Goal: Information Seeking & Learning: Learn about a topic

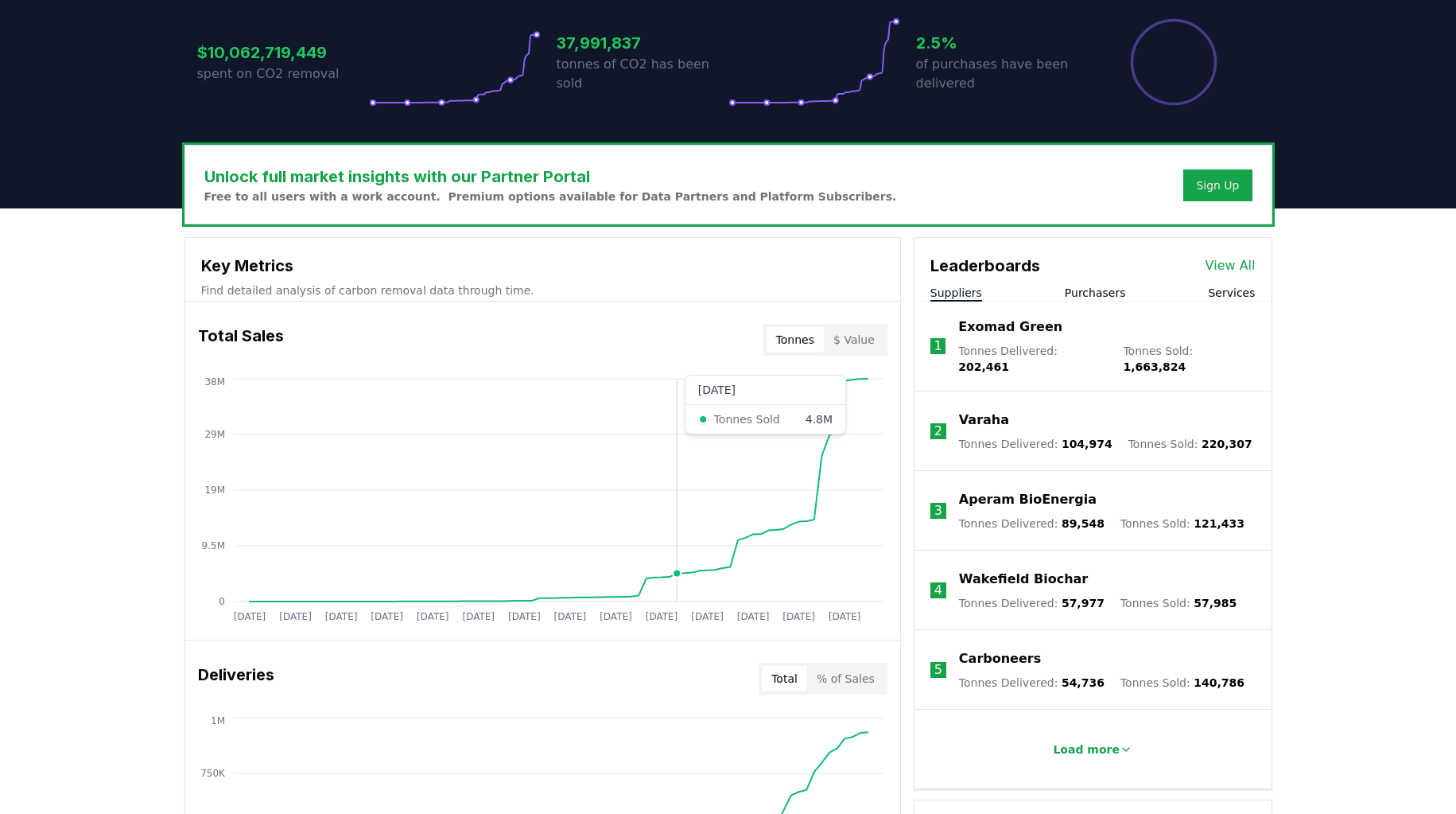
scroll to position [348, 0]
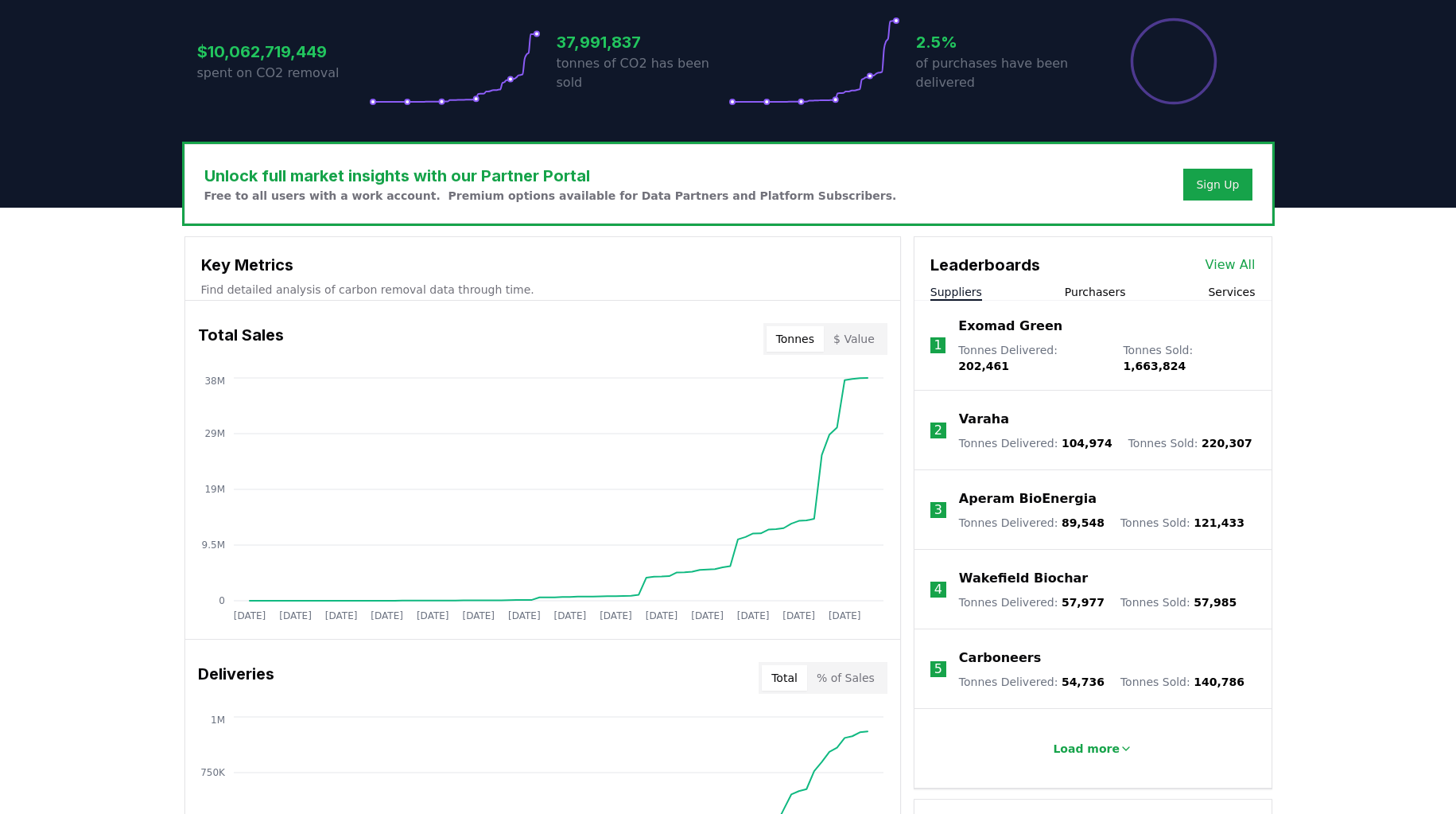
click at [865, 342] on button "$ Value" at bounding box center [853, 338] width 60 height 26
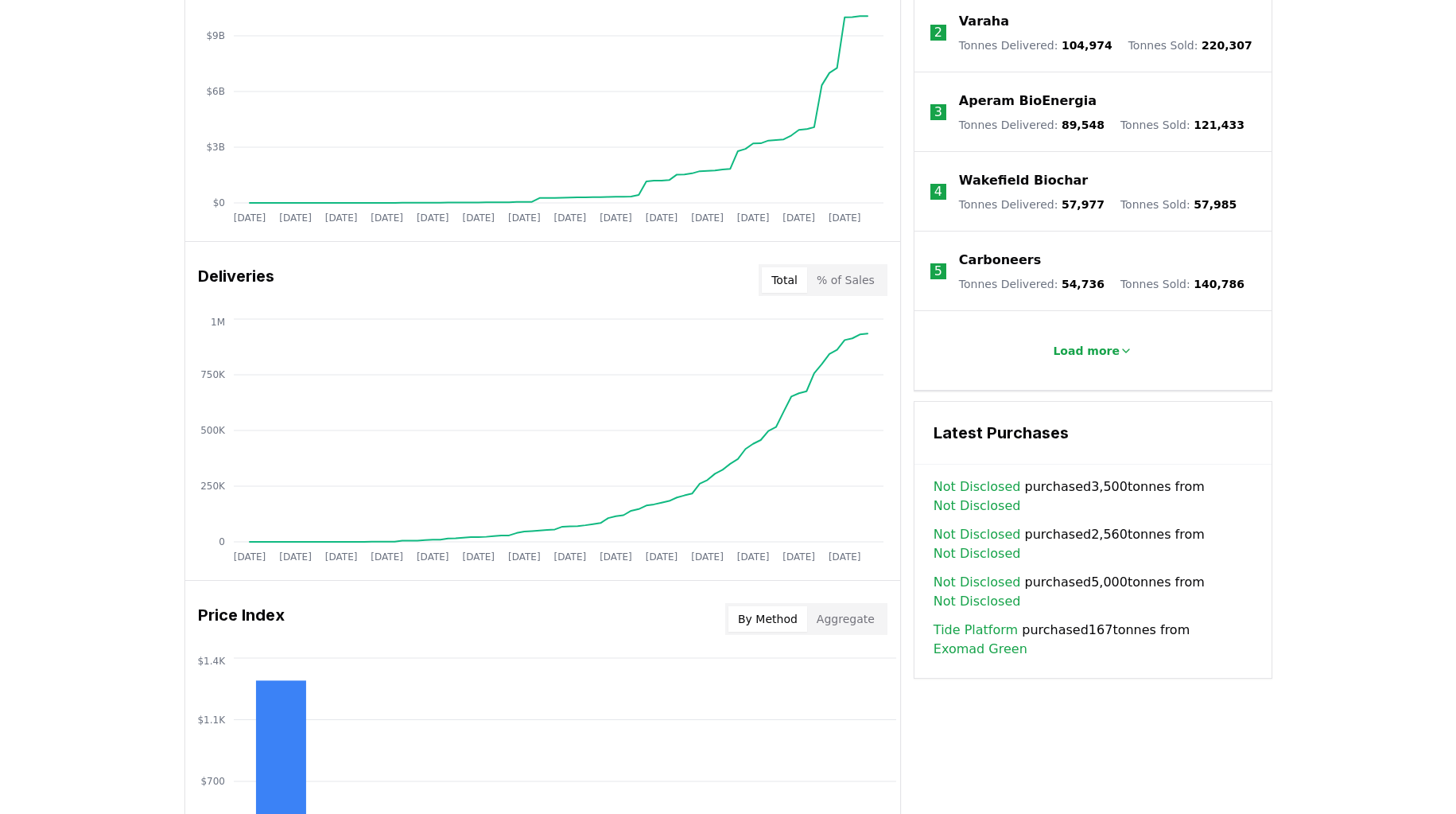
scroll to position [746, 0]
click at [858, 280] on button "% of Sales" at bounding box center [845, 279] width 77 height 26
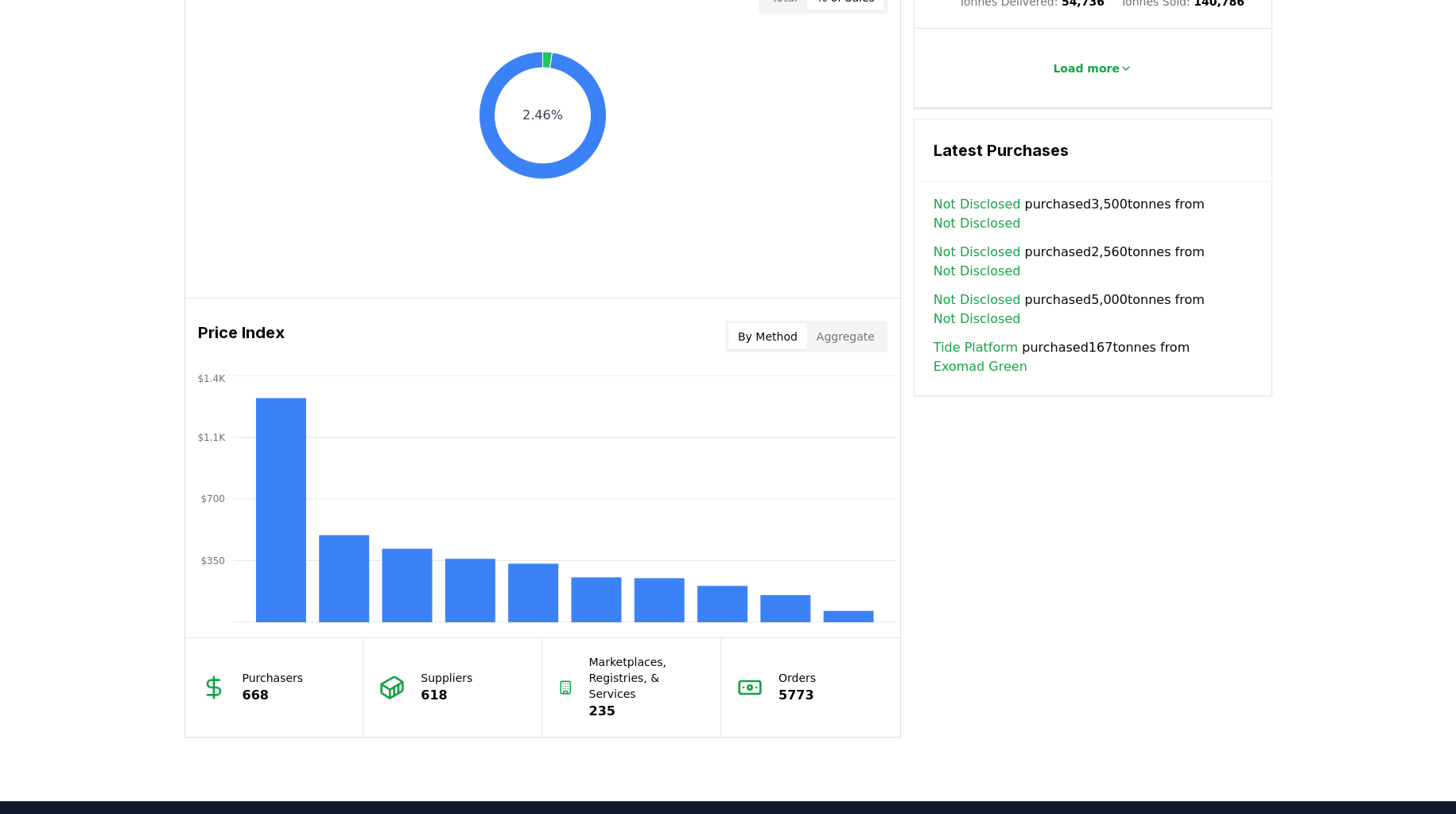
scroll to position [1029, 0]
click at [858, 338] on button "Aggregate" at bounding box center [845, 335] width 77 height 26
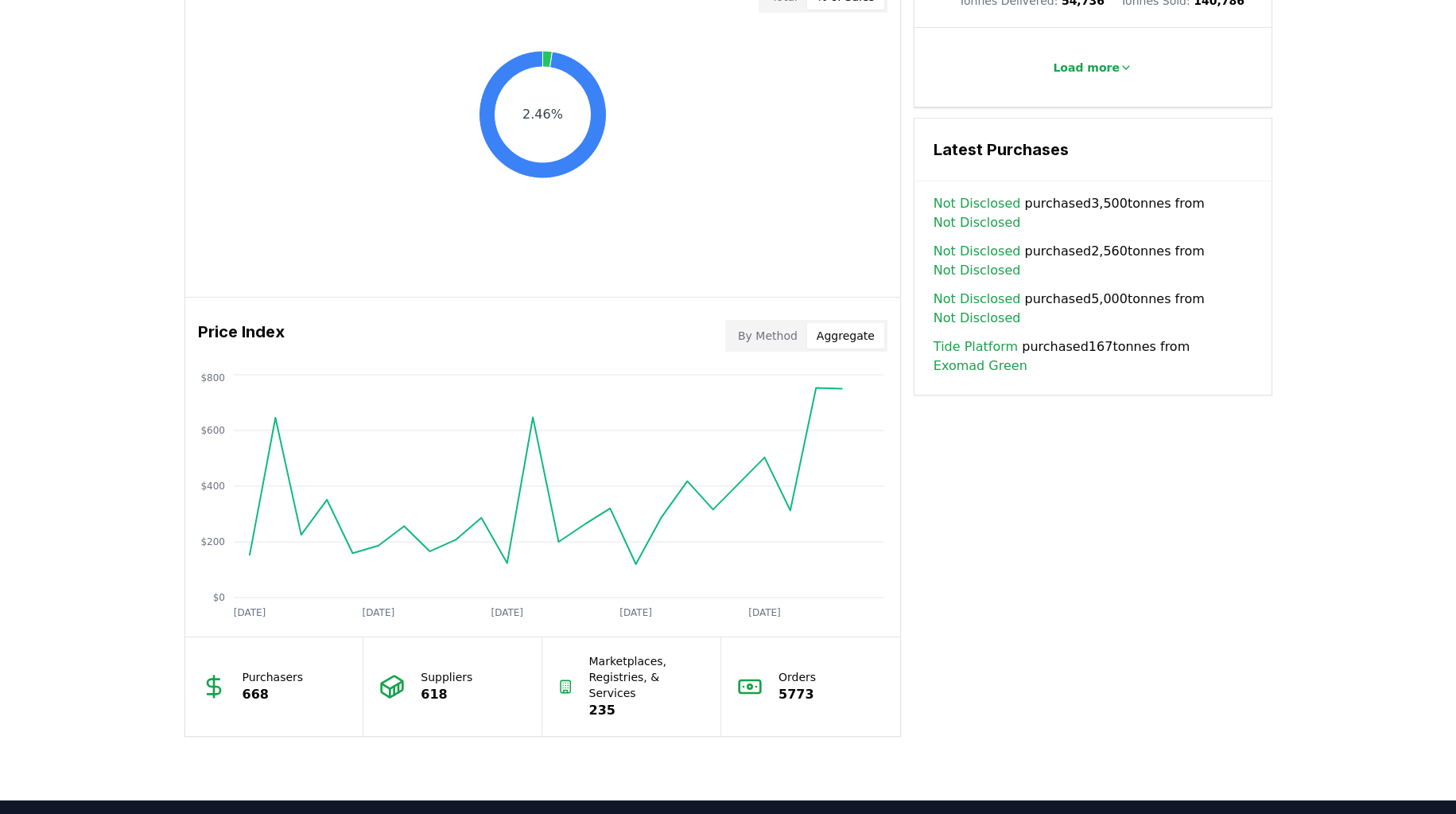
click at [779, 339] on button "By Method" at bounding box center [768, 335] width 78 height 26
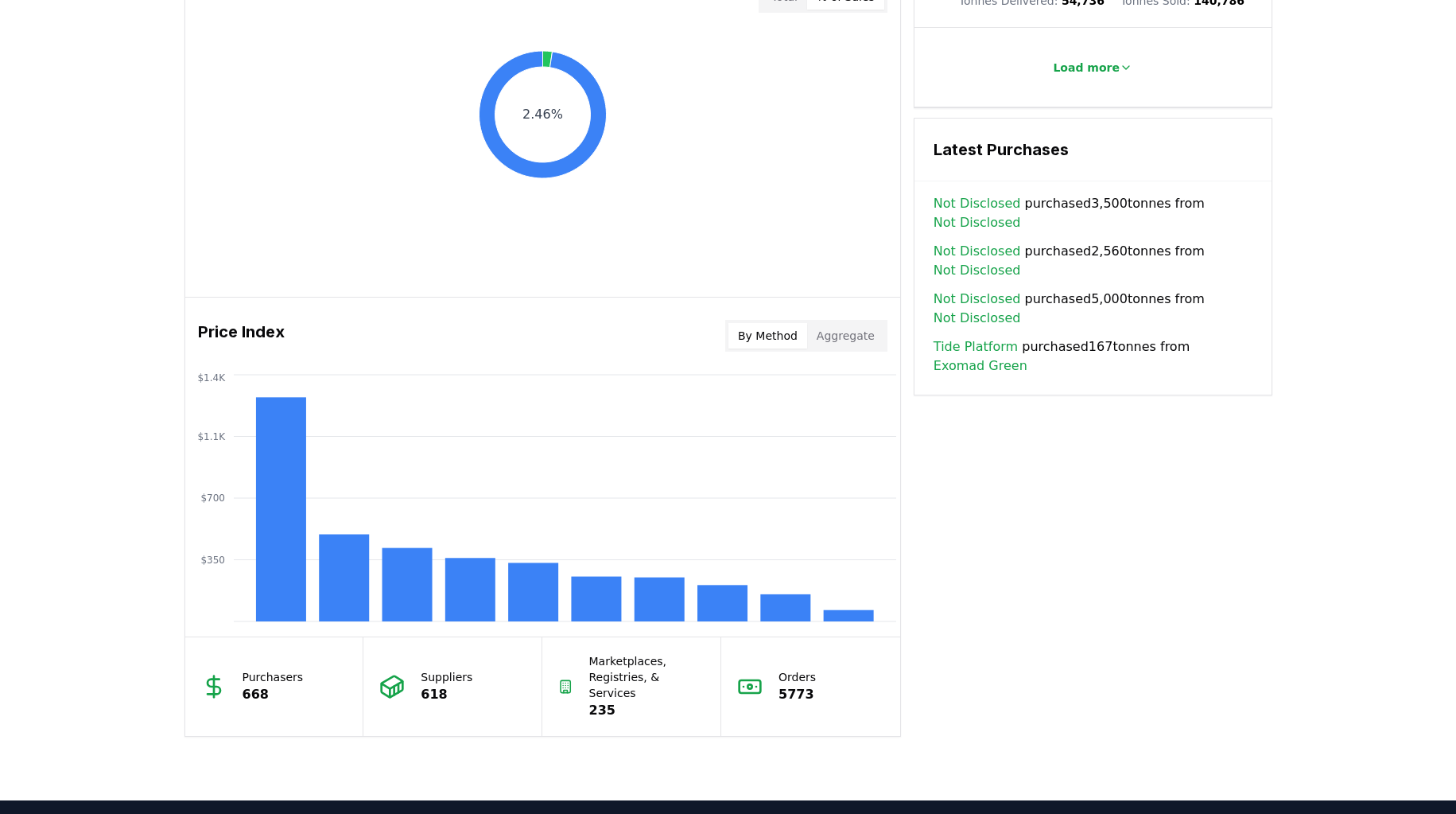
click at [836, 341] on button "Aggregate" at bounding box center [845, 335] width 77 height 26
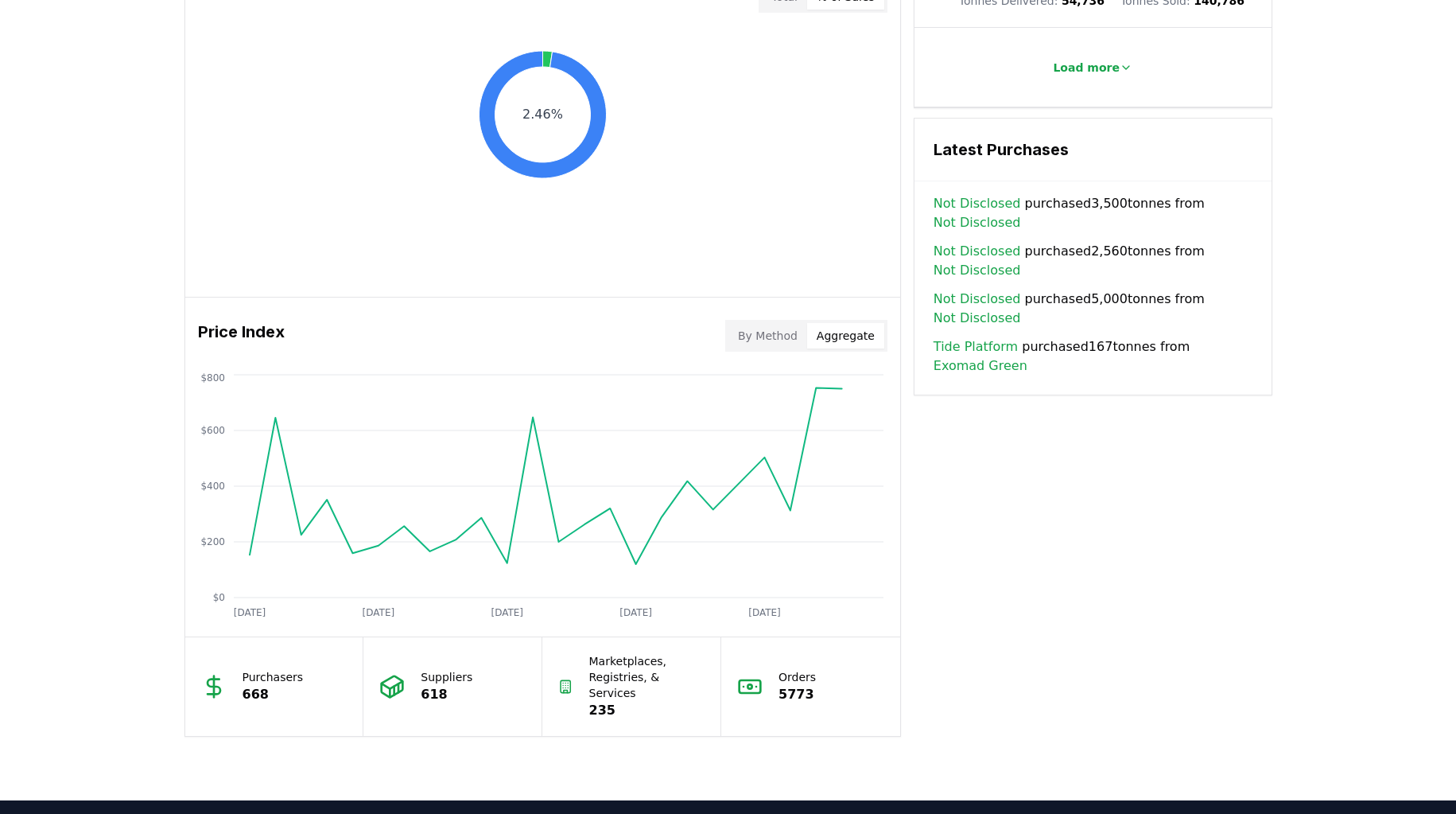
click at [769, 345] on button "By Method" at bounding box center [768, 335] width 78 height 26
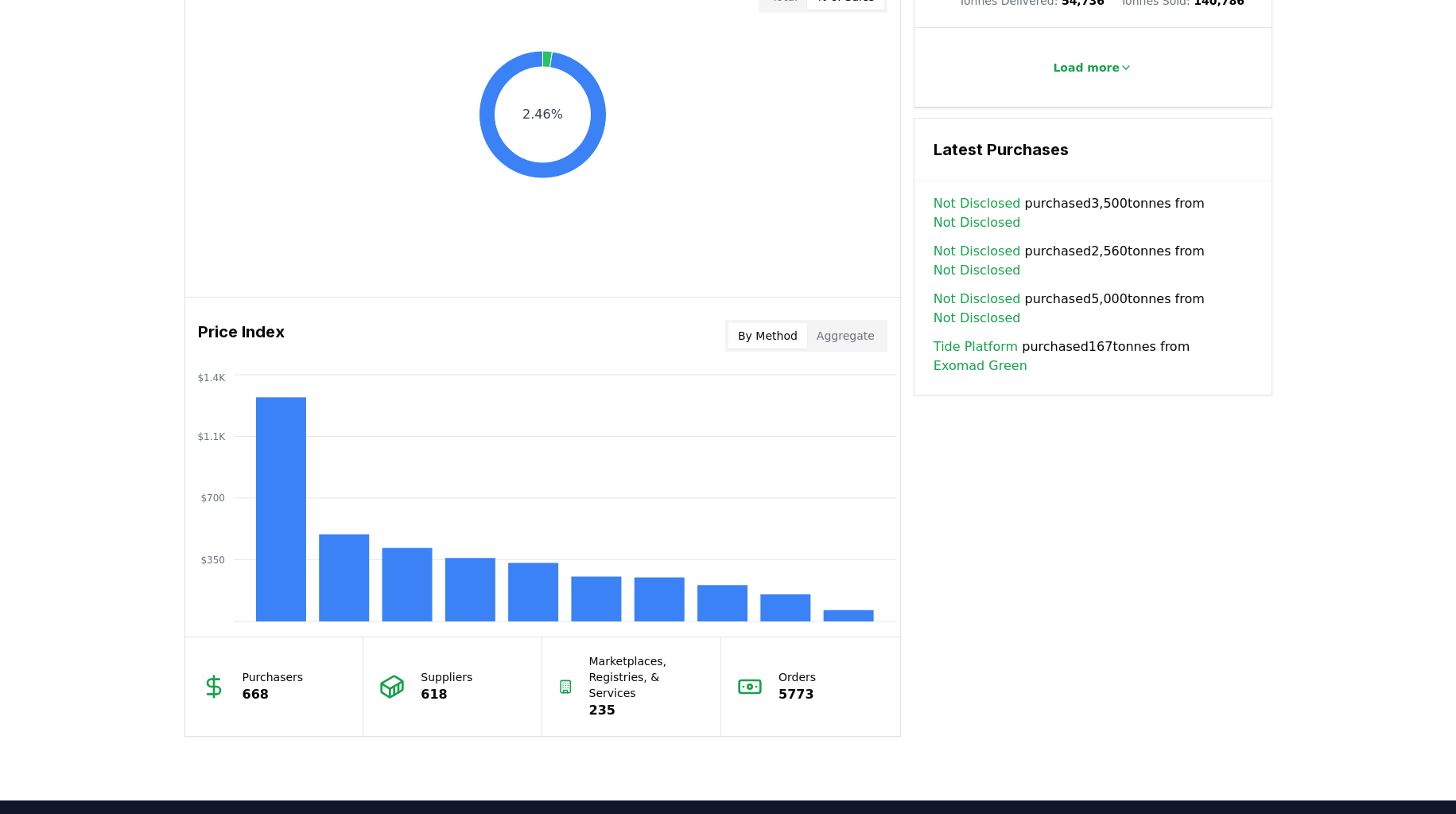
click at [1009, 559] on div "Key Metrics Find detailed analysis of carbon removal data through time. Total S…" at bounding box center [729, 145] width 1088 height 1181
click at [852, 336] on button "Aggregate" at bounding box center [845, 335] width 77 height 26
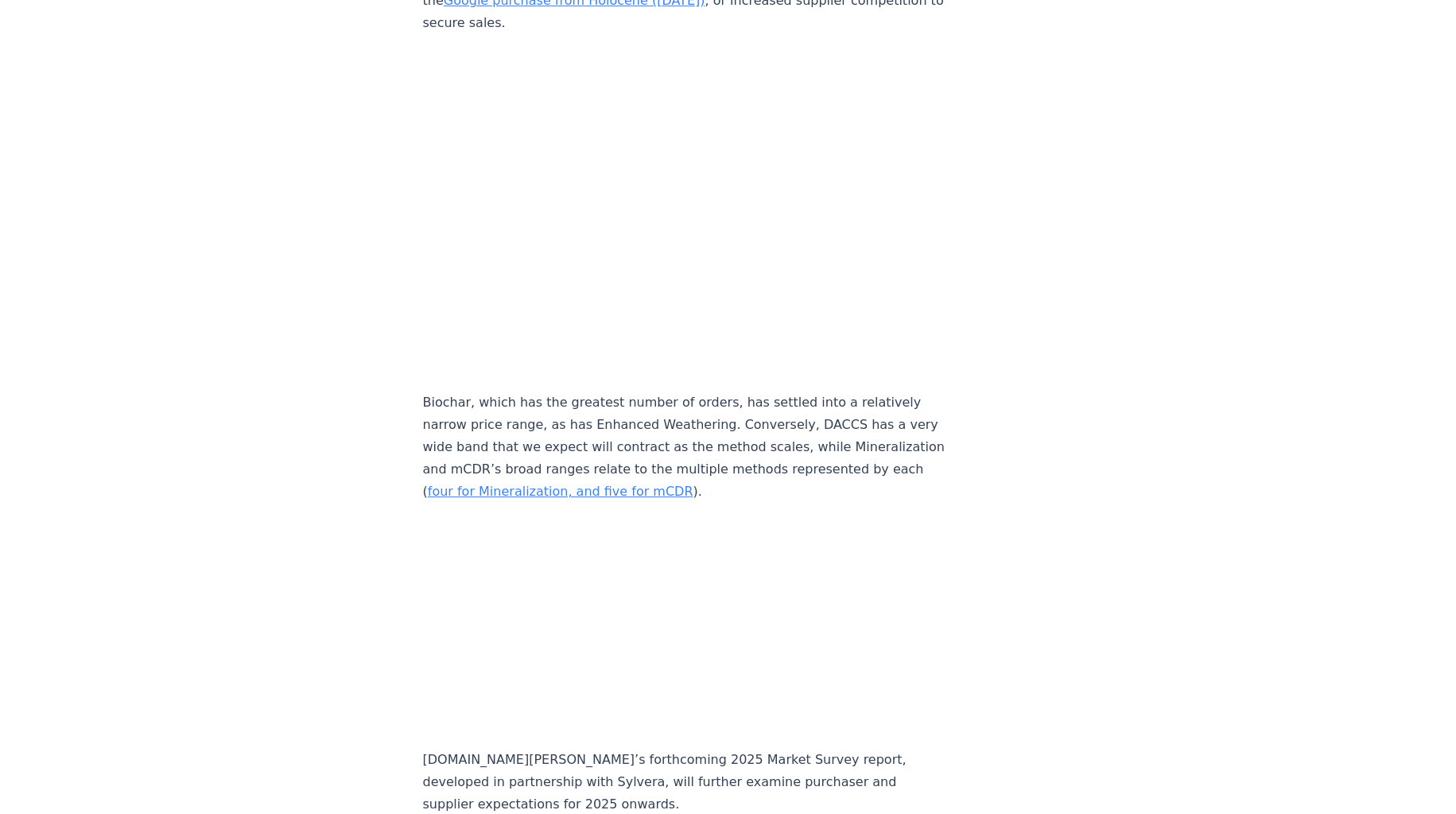
scroll to position [7300, 0]
click at [693, 483] on link "four for Mineralization, and five for mCDR" at bounding box center [560, 490] width 266 height 15
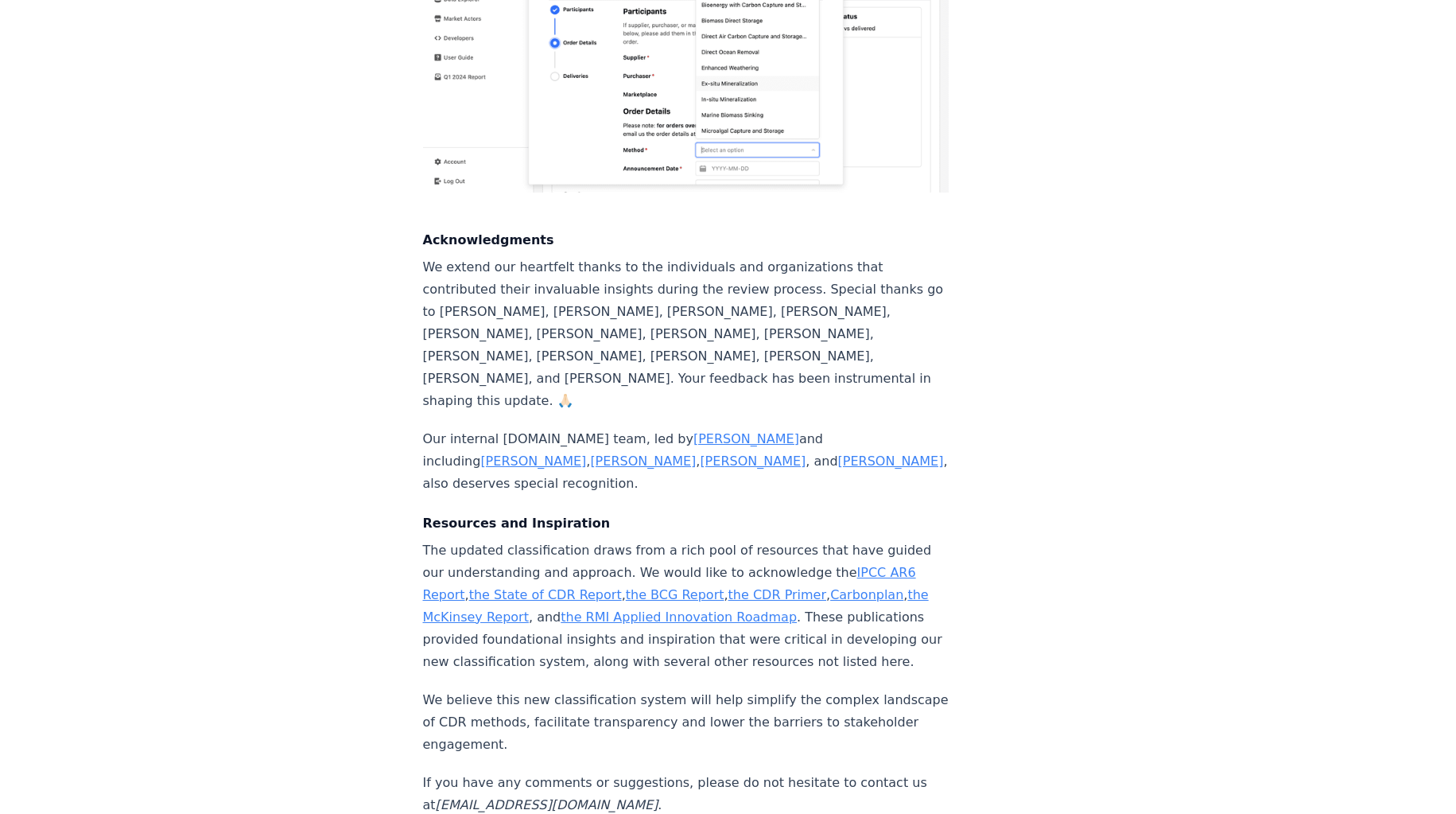
scroll to position [1924, 0]
click at [550, 585] on link "the State of CDR Report" at bounding box center [546, 593] width 153 height 15
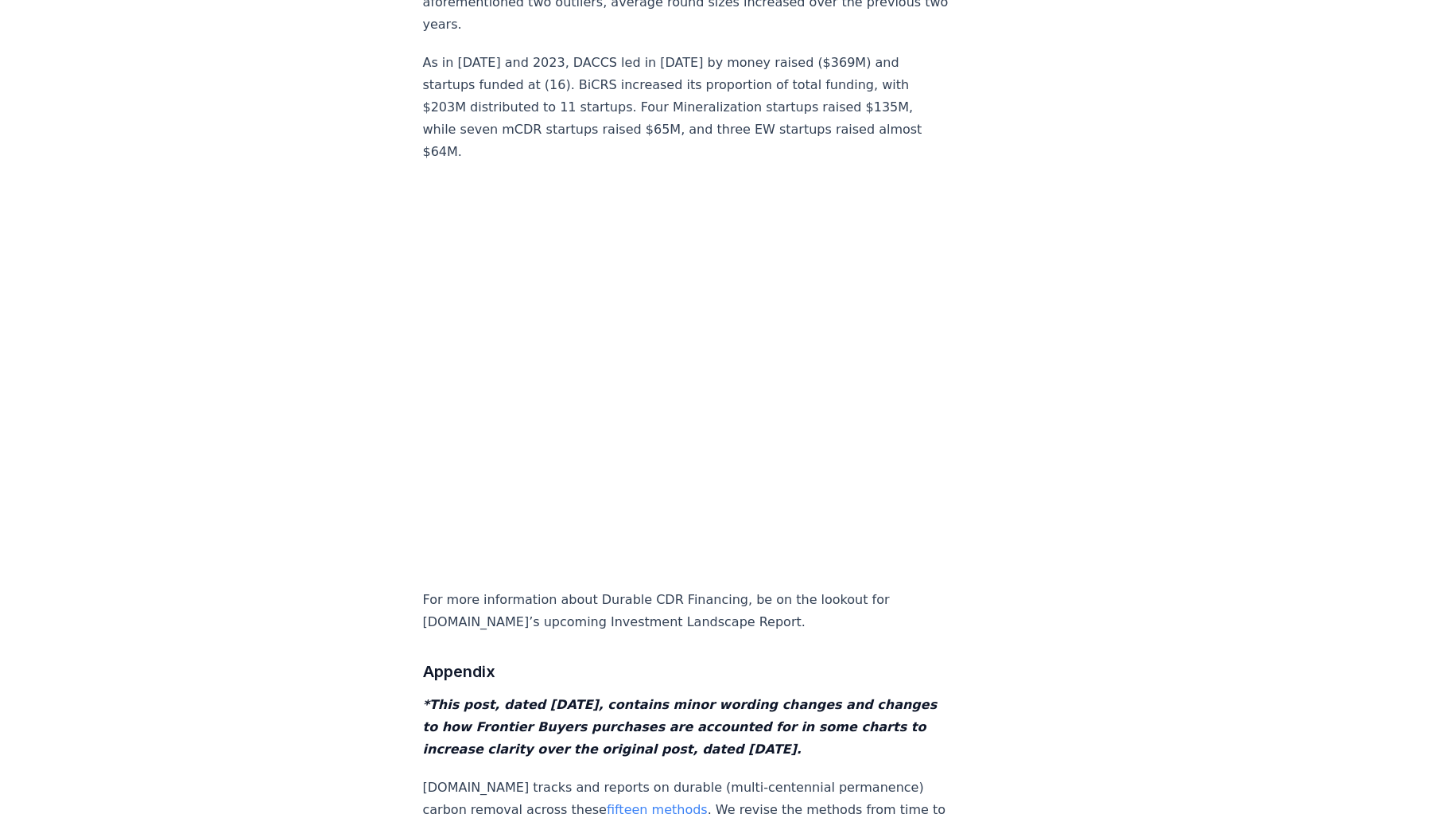
scroll to position [15621, 0]
